Goal: Information Seeking & Learning: Understand process/instructions

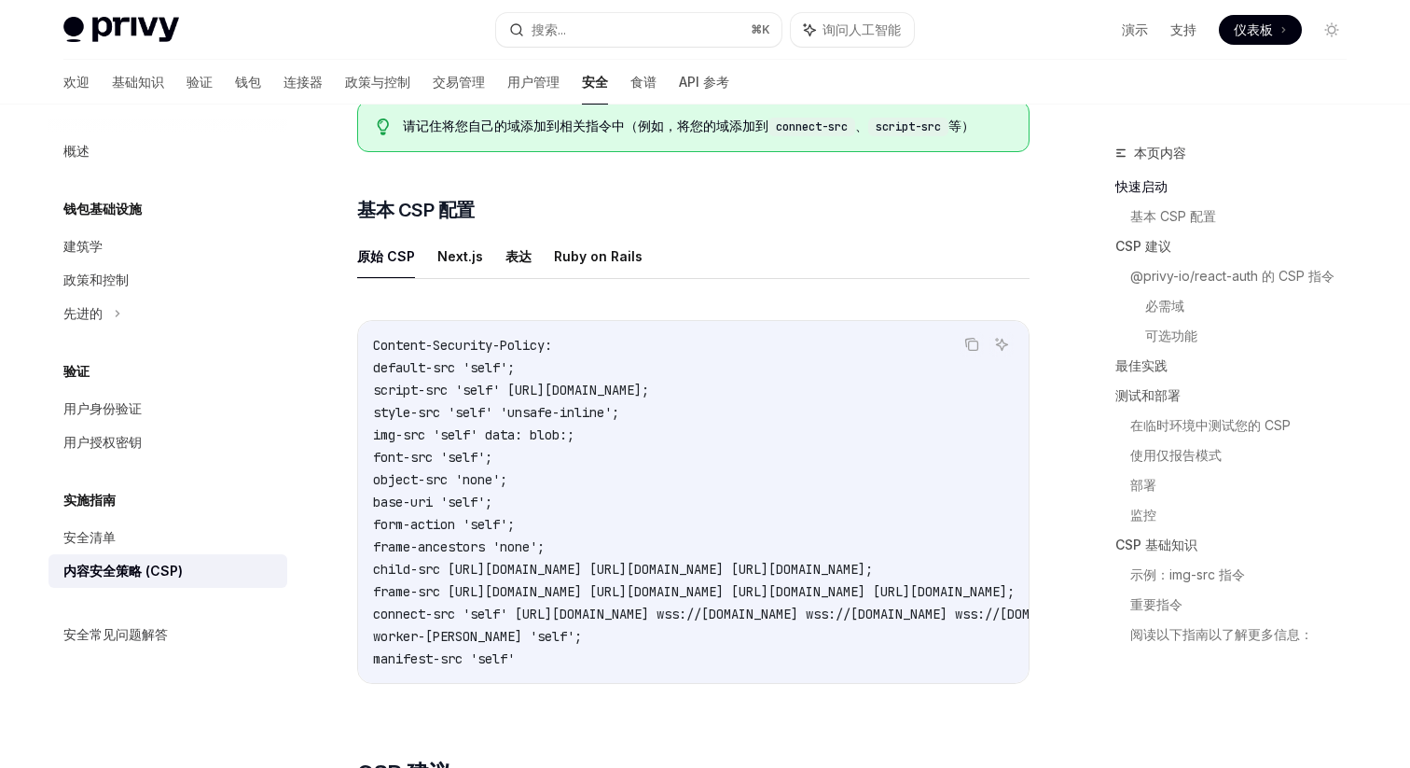
scroll to position [338, 0]
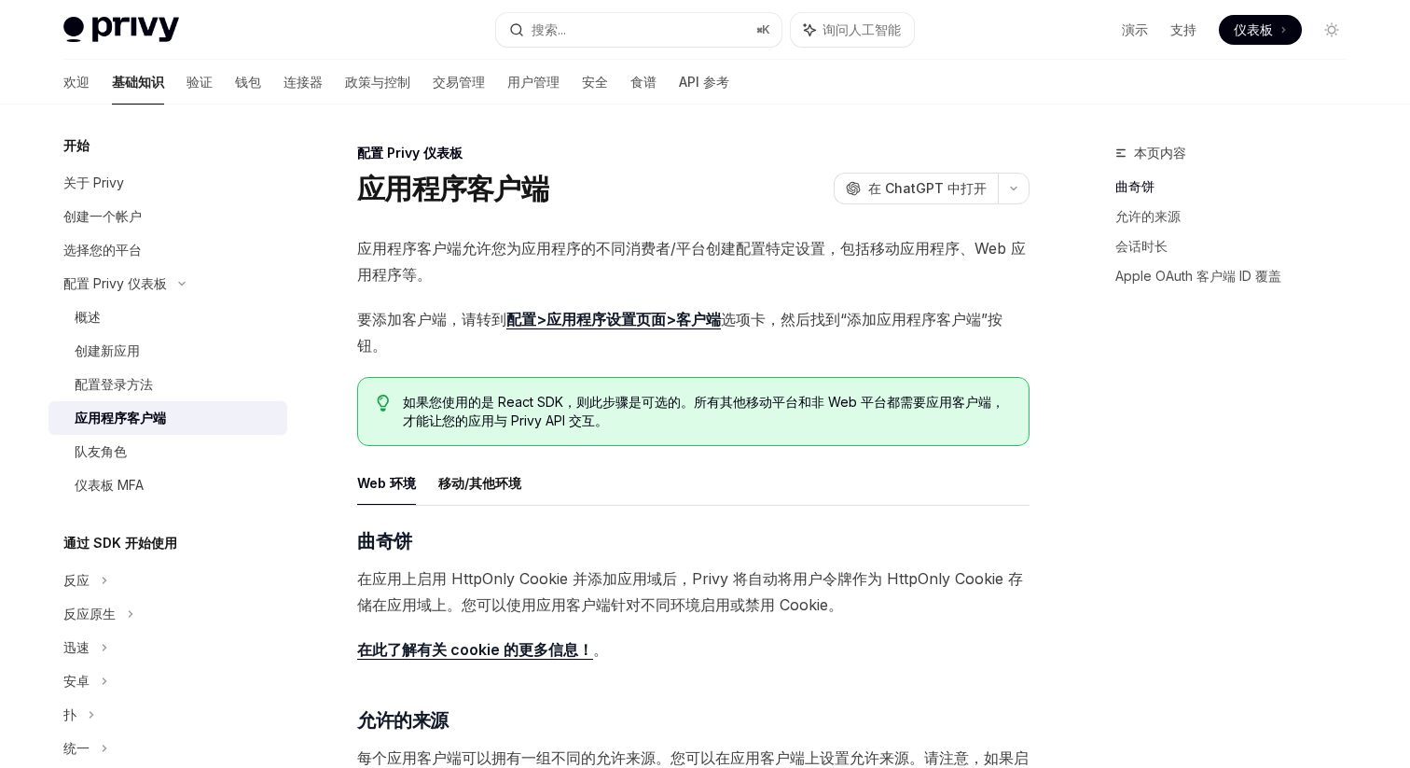
click at [681, 365] on div "应用程序客户端允许您为应用程序的不同消费者/平台创建配置特定设置，包括移动应用程序、Web 应用程序等。 要添加客户端，请转到 配置>应用程序设置页面>客户端…" at bounding box center [693, 672] width 672 height 875
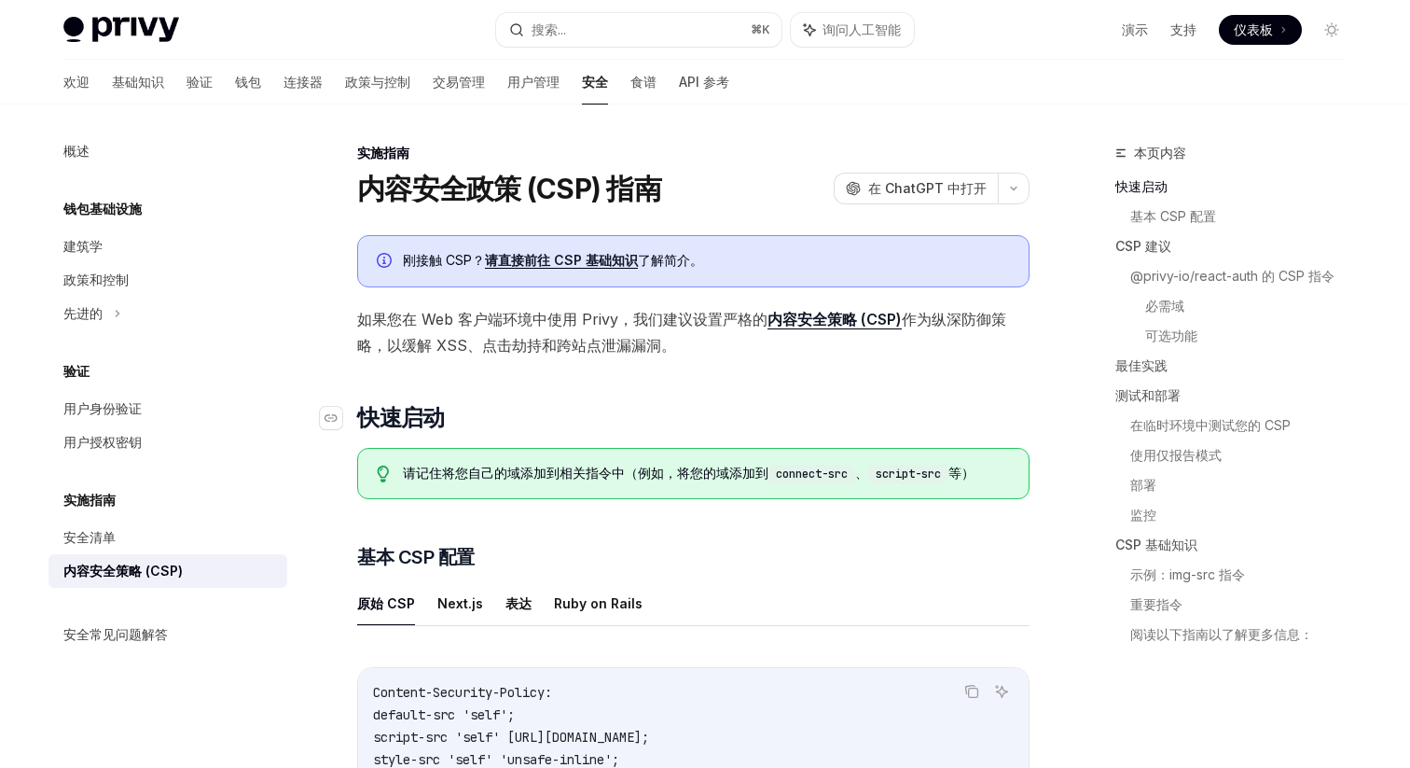
click at [823, 425] on h2 "​ 快速启动" at bounding box center [693, 418] width 672 height 30
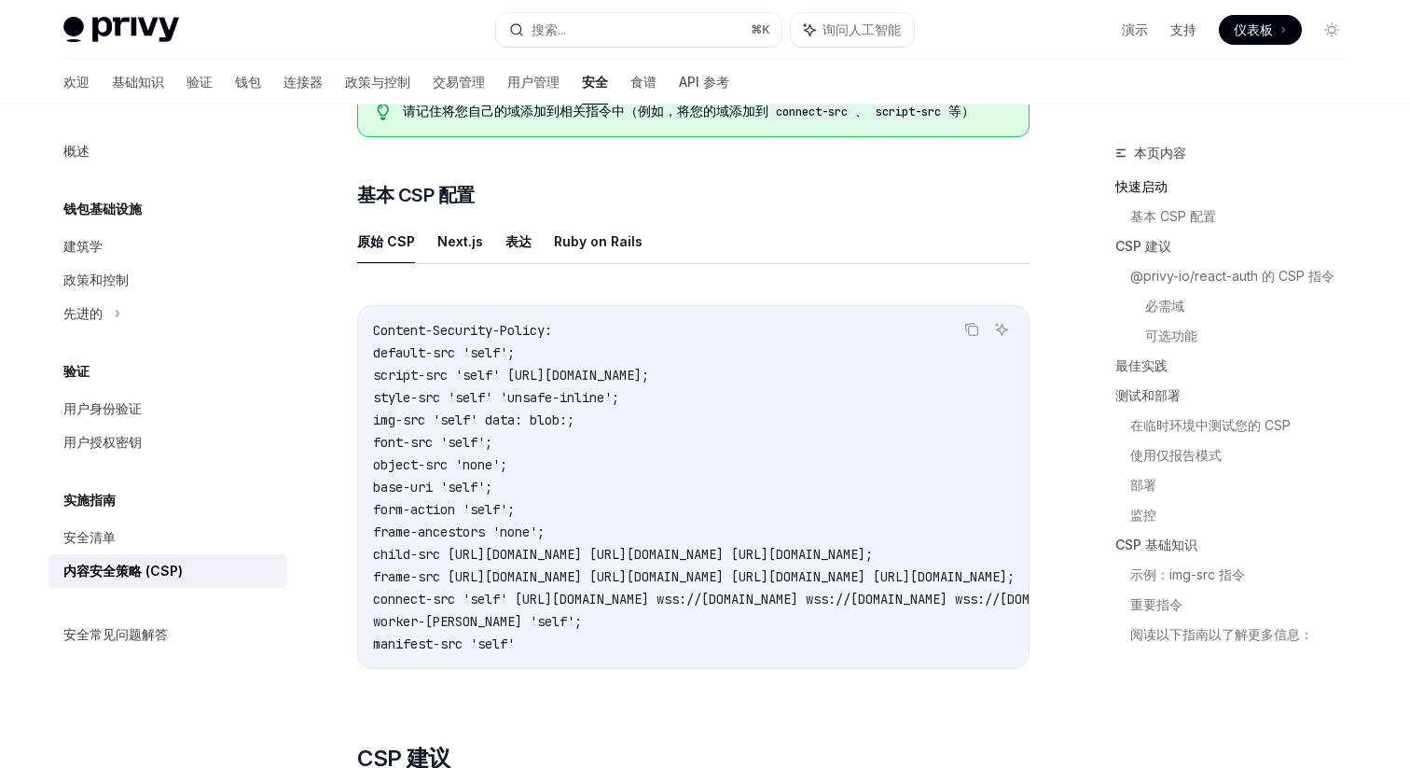
scroll to position [417, 0]
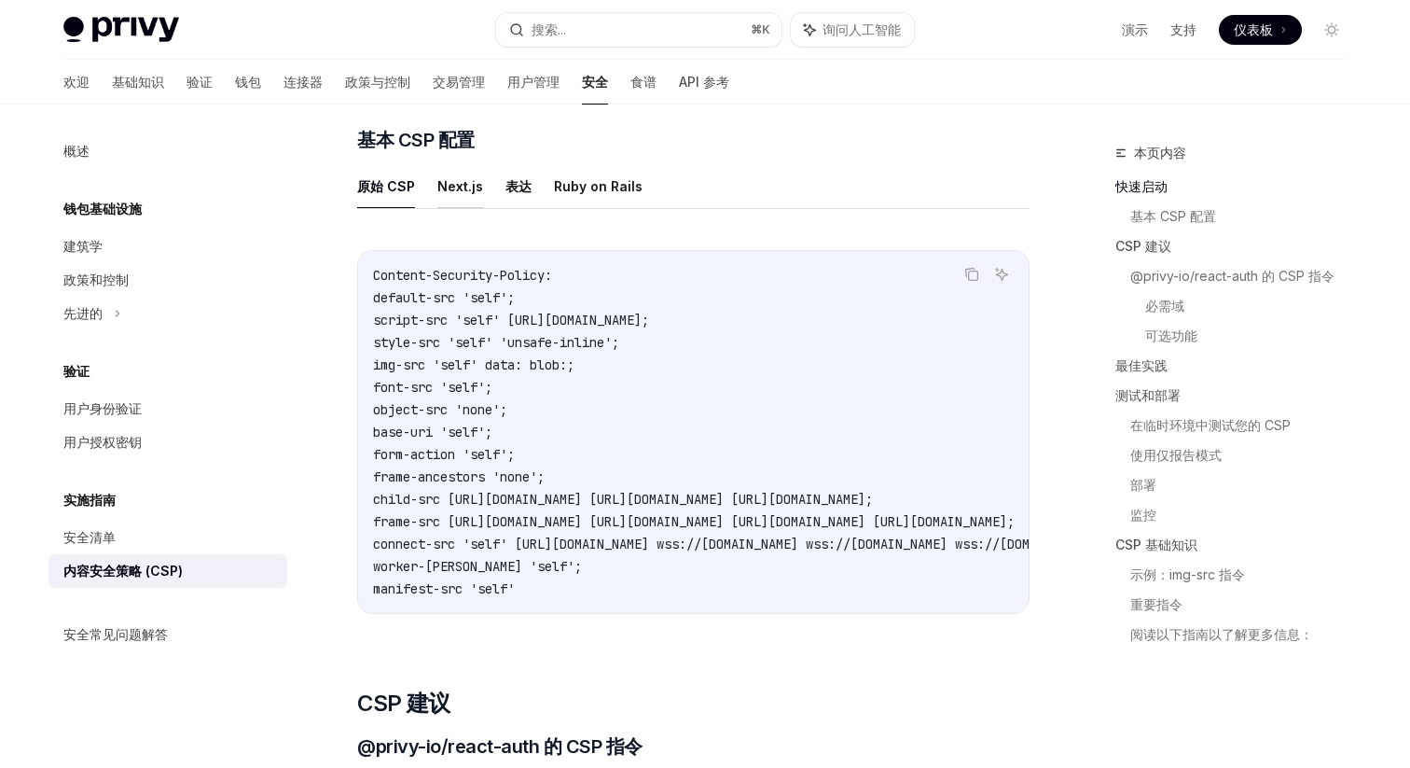
click at [466, 173] on button "Next.js" at bounding box center [460, 186] width 46 height 44
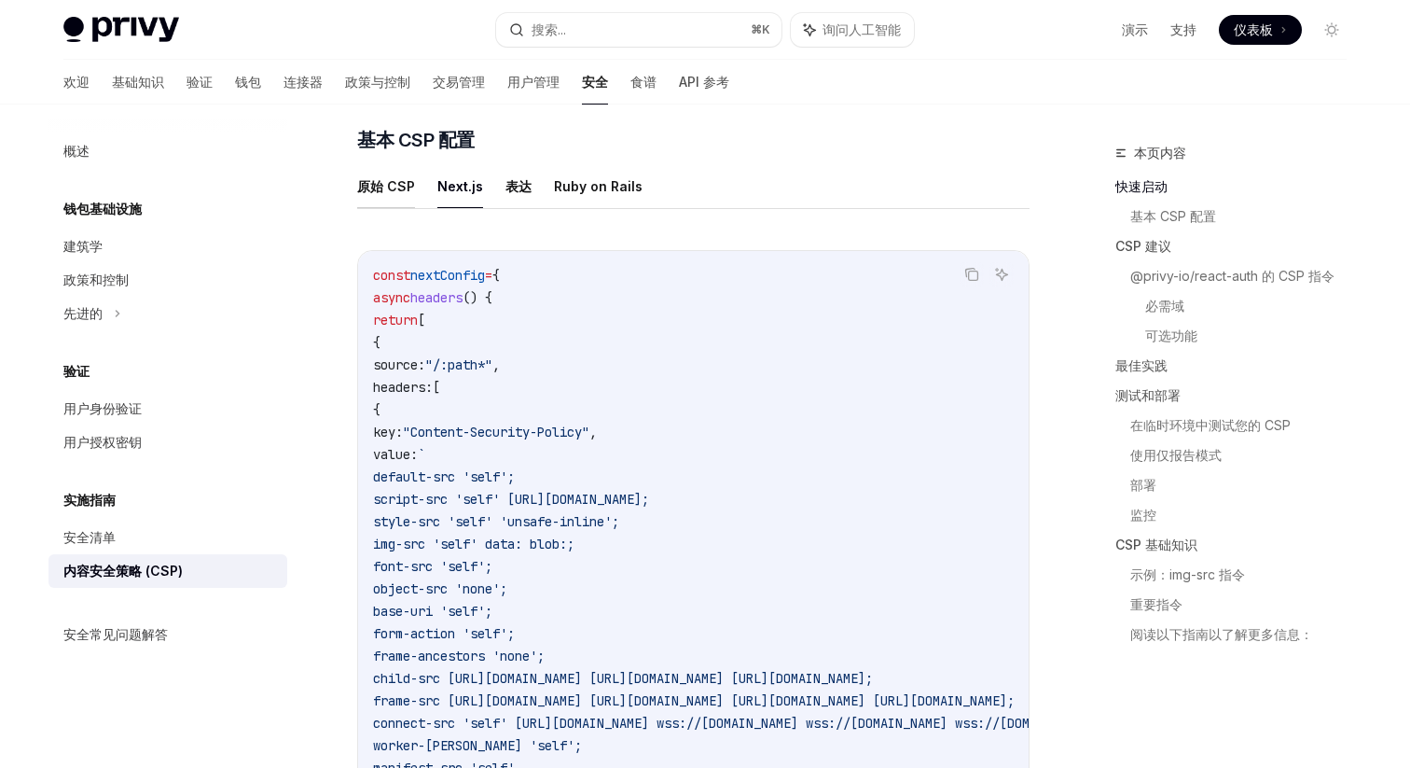
click at [387, 186] on font "原始 CSP" at bounding box center [386, 186] width 58 height 16
type textarea "*"
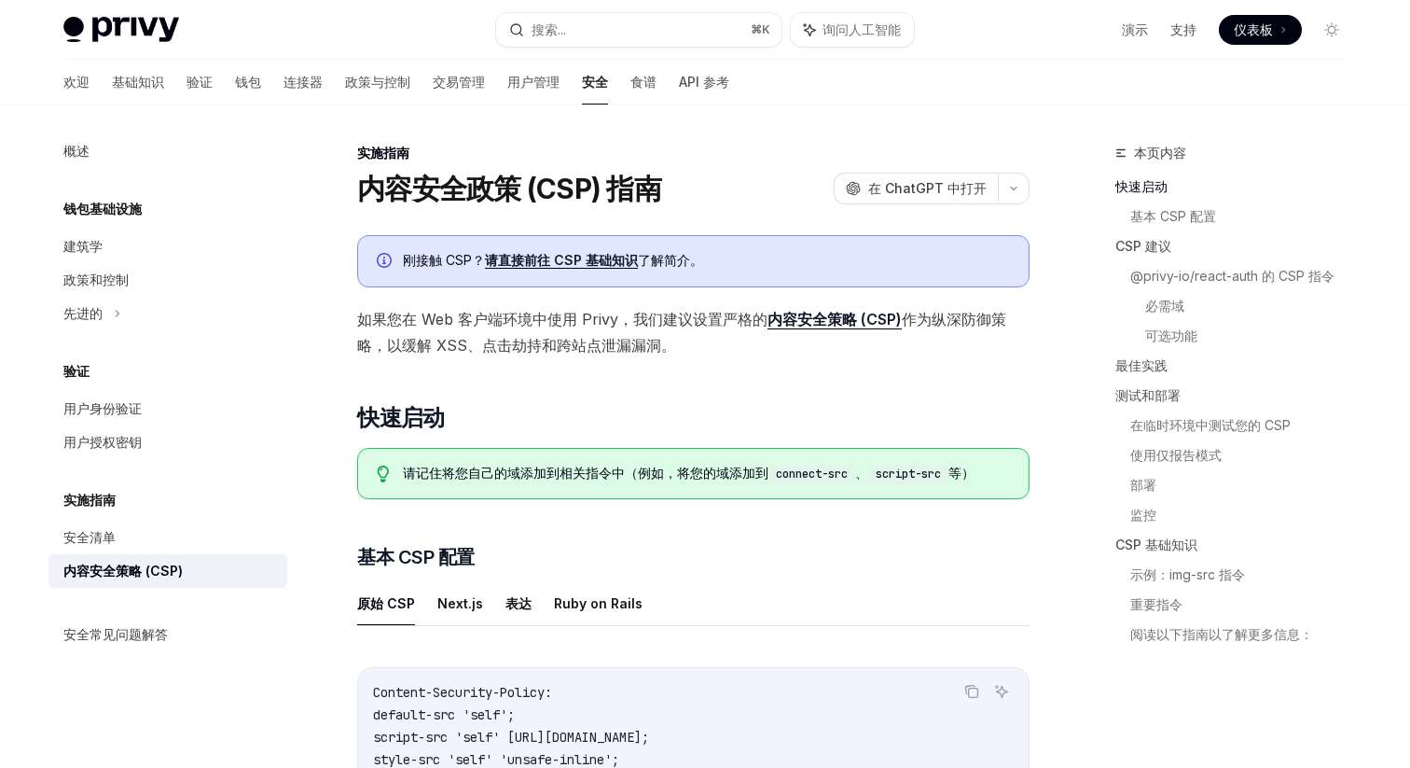
click at [583, 266] on font "请直接前往 CSP 基础知识" at bounding box center [561, 260] width 153 height 16
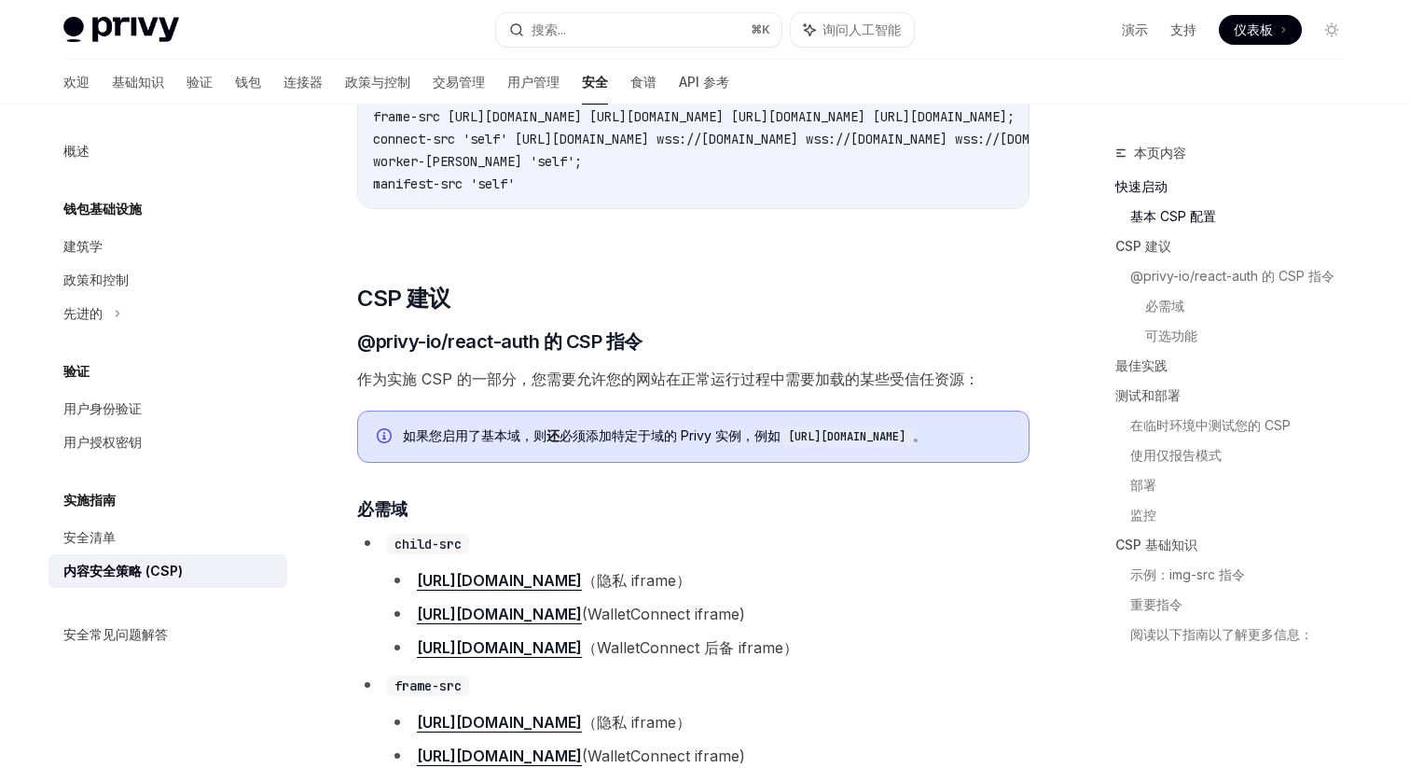
scroll to position [467, 0]
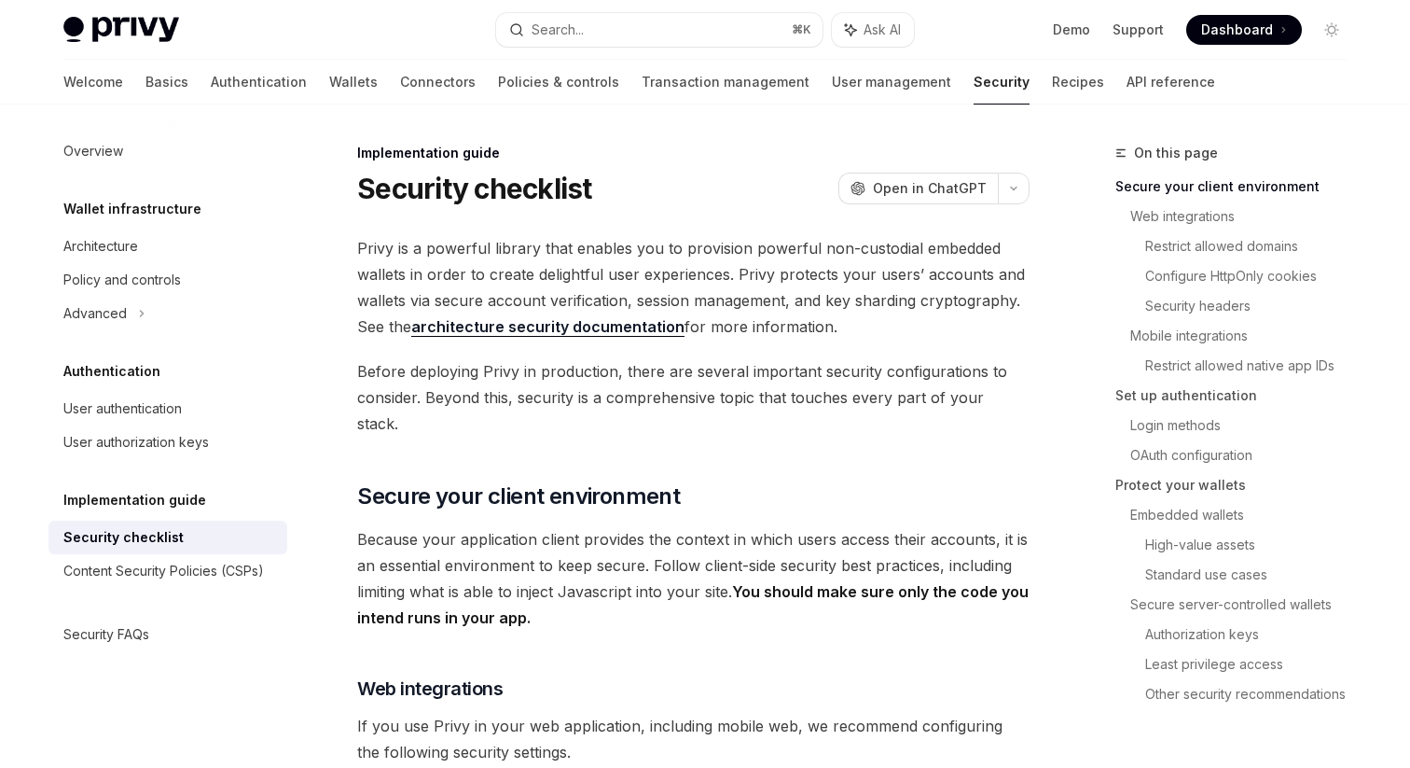
click at [642, 201] on div "Security checklist OpenAI Open in ChatGPT" at bounding box center [693, 189] width 672 height 34
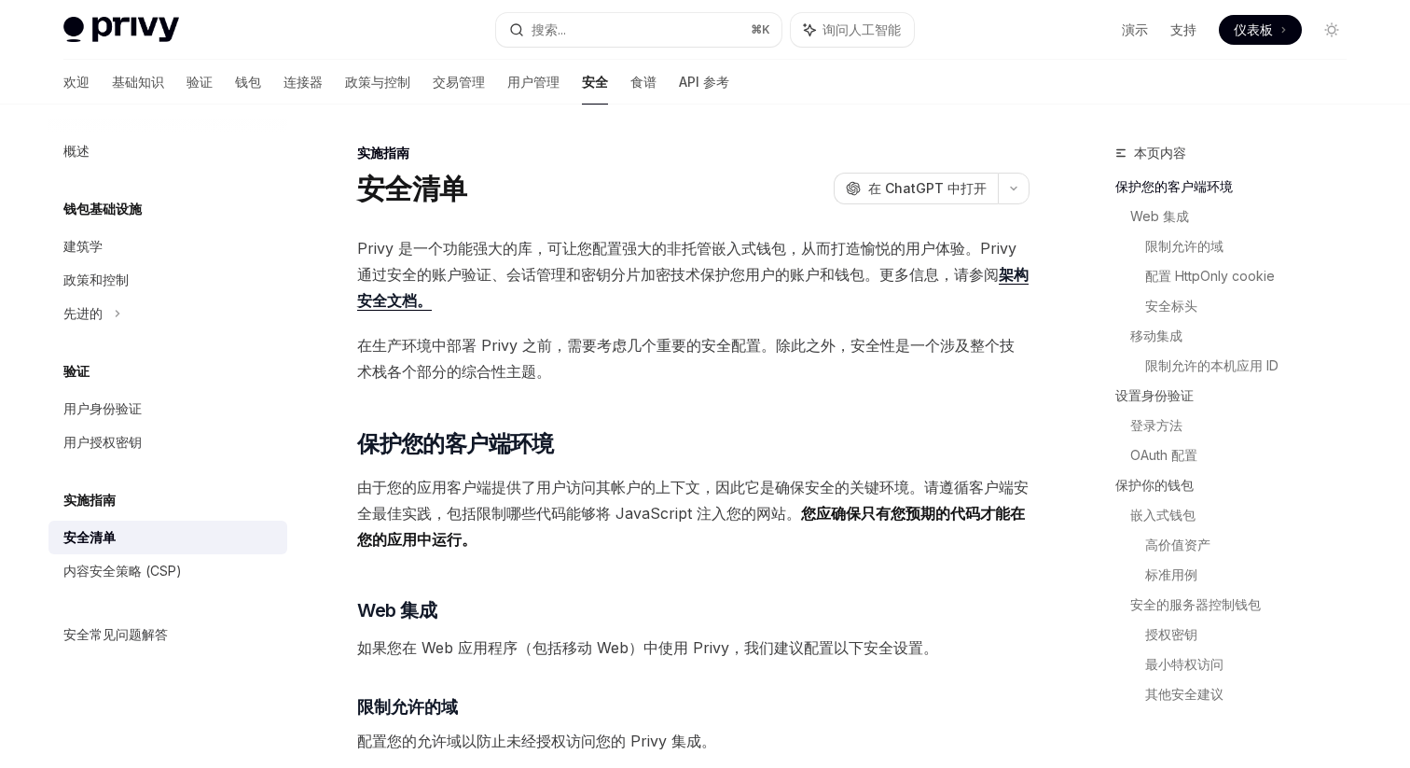
click at [752, 200] on div "安全清单 OpenAI 在 ChatGPT 中打开" at bounding box center [693, 189] width 672 height 34
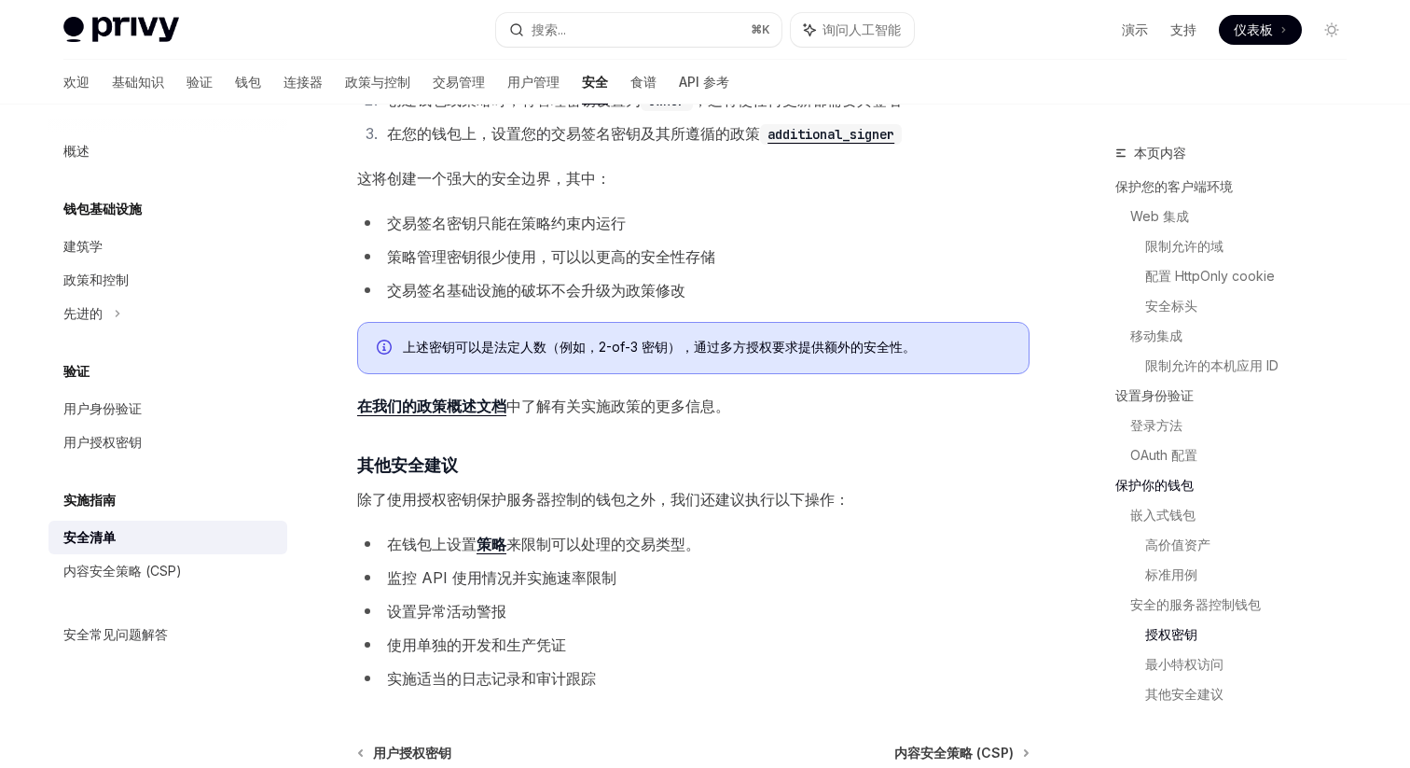
scroll to position [3619, 0]
